Goal: Book appointment/travel/reservation

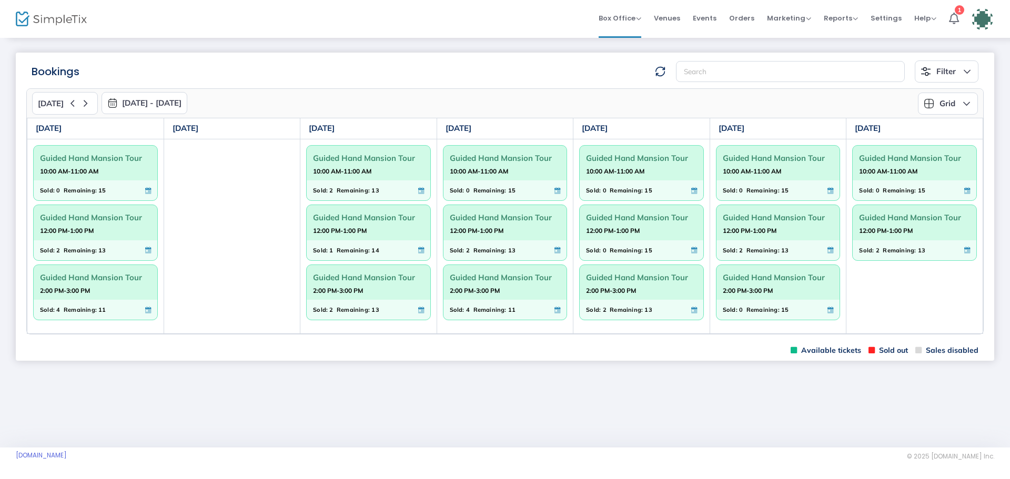
click at [767, 216] on span "Guided Hand Mansion Tour" at bounding box center [778, 217] width 111 height 16
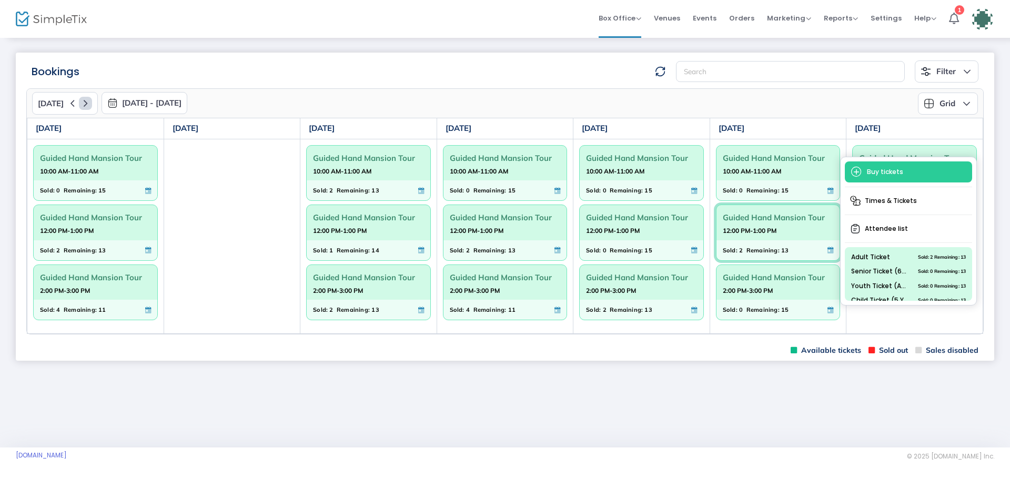
click at [82, 102] on icon at bounding box center [85, 103] width 13 height 13
